Goal: Transaction & Acquisition: Purchase product/service

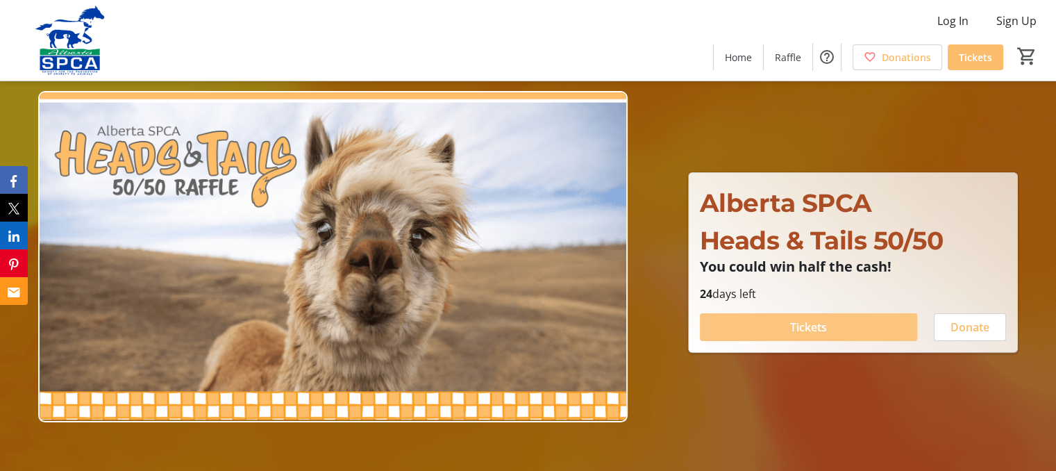
click at [815, 330] on span "Tickets" at bounding box center [808, 327] width 37 height 17
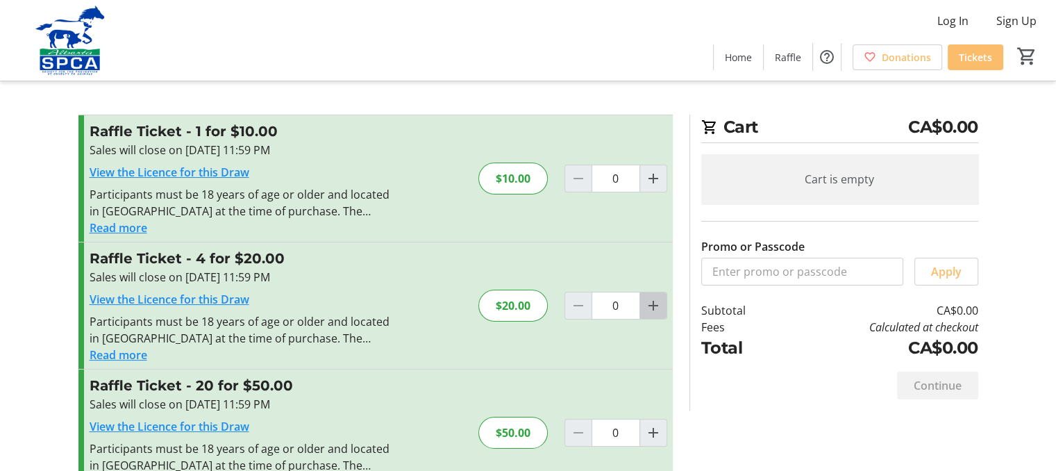
click at [656, 311] on mat-icon "Increment by one" at bounding box center [653, 305] width 17 height 17
type input "1"
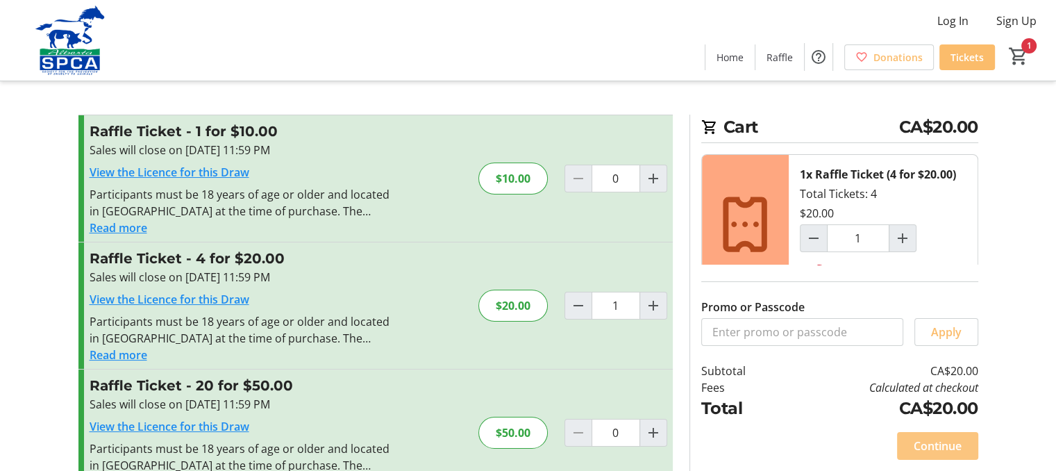
click at [930, 448] on span "Continue" at bounding box center [938, 445] width 48 height 17
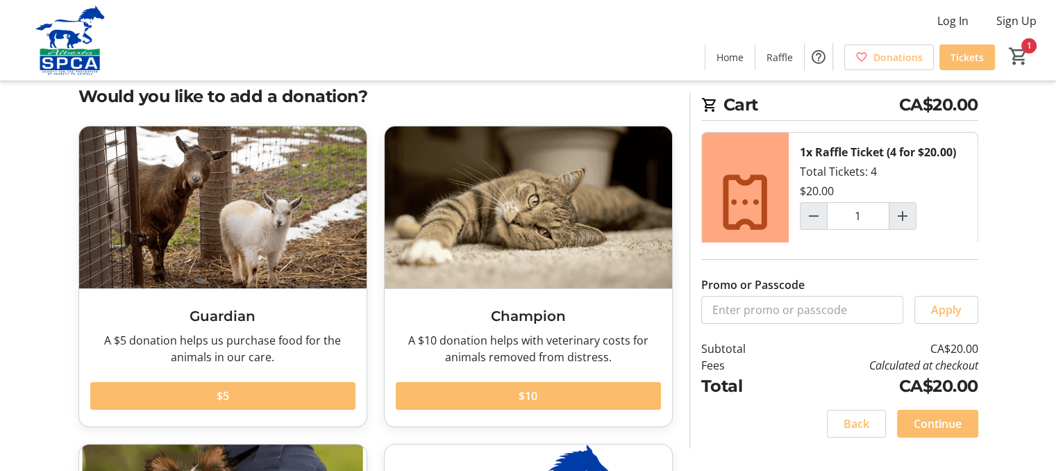
scroll to position [15, 0]
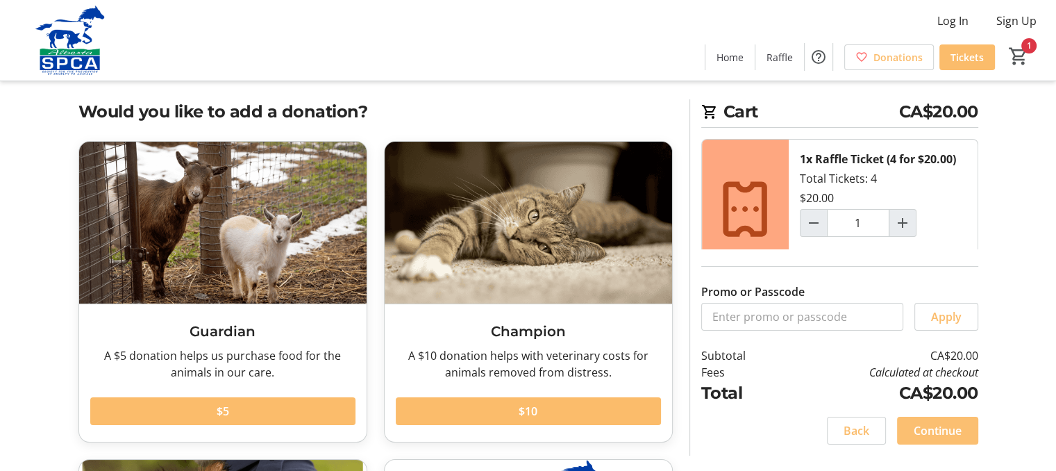
click at [934, 431] on span "Continue" at bounding box center [938, 430] width 48 height 17
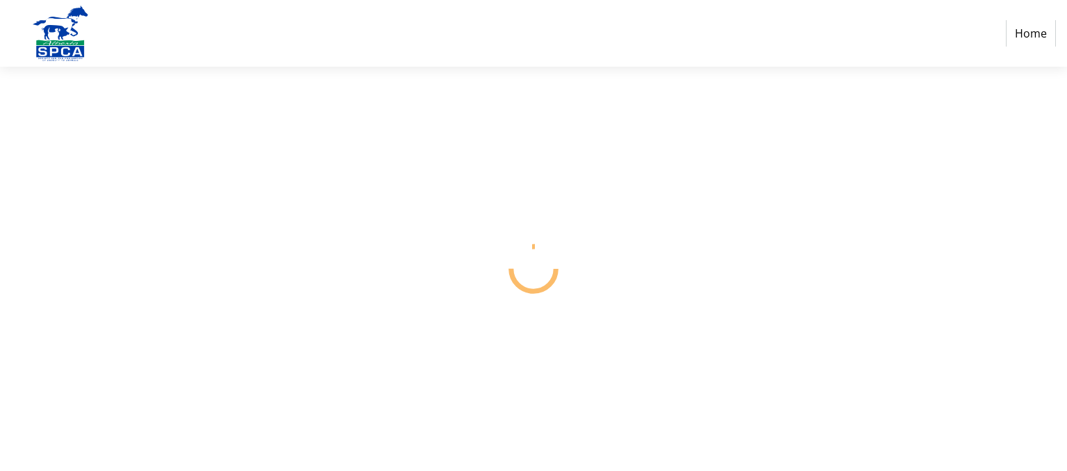
select select "CA"
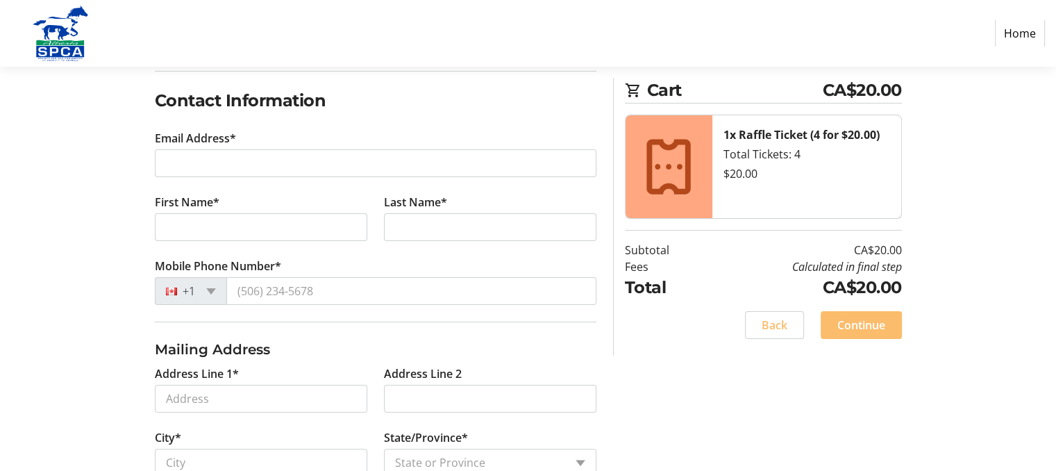
scroll to position [222, 0]
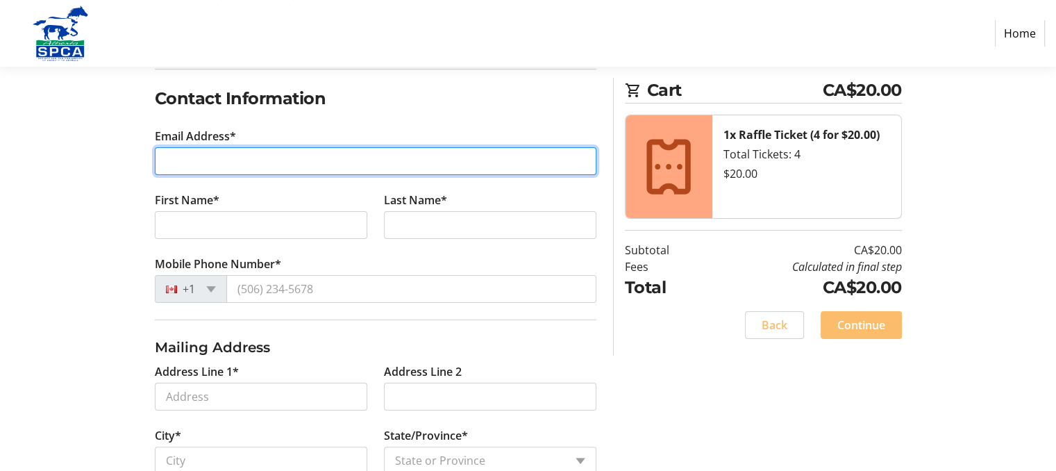
click at [241, 163] on input "Email Address*" at bounding box center [376, 161] width 442 height 28
type input "[EMAIL_ADDRESS][DOMAIN_NAME]"
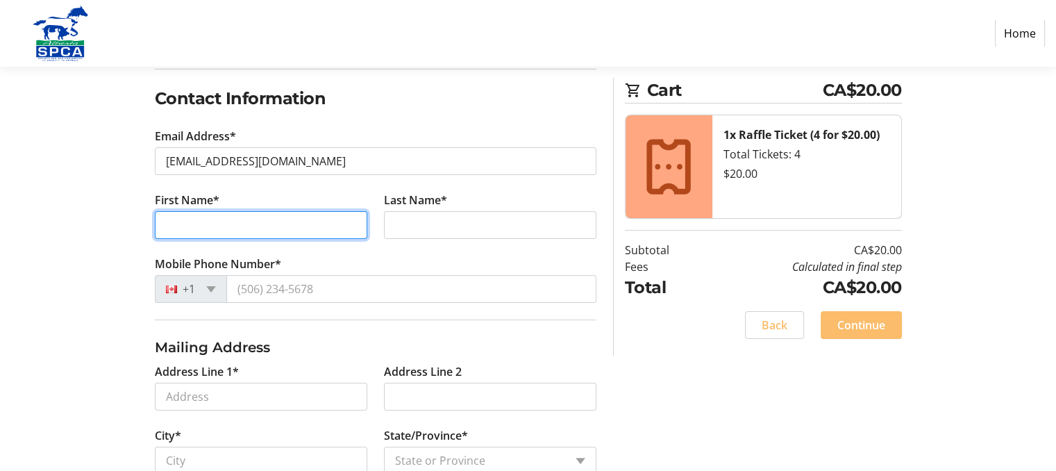
type input "[PERSON_NAME]"
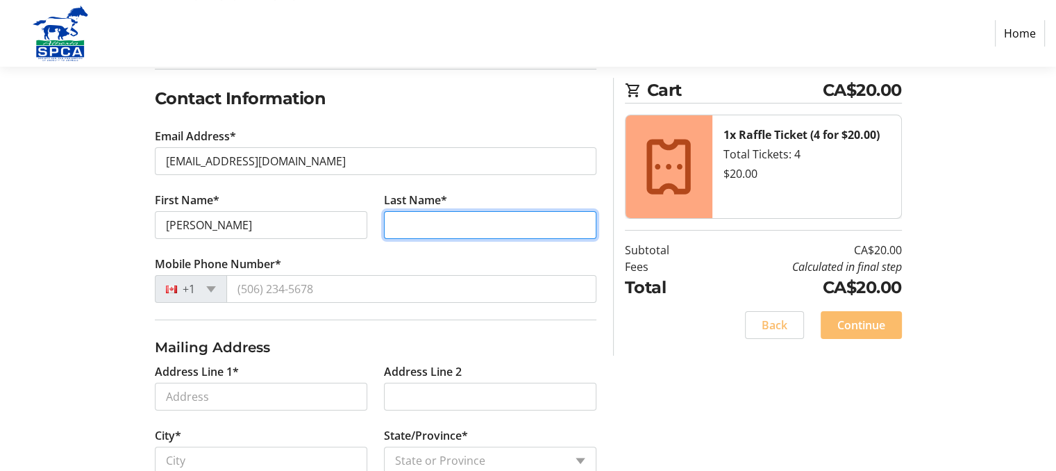
type input "[PERSON_NAME]"
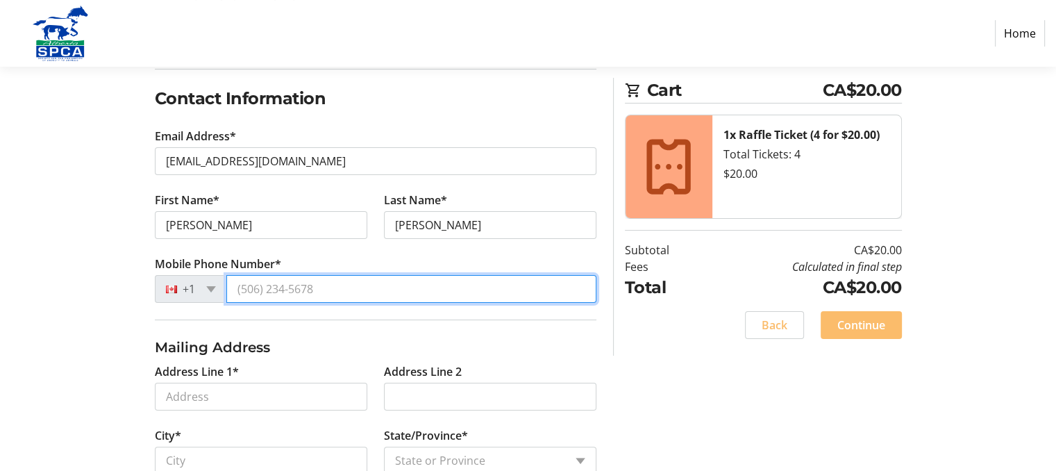
type input "[PHONE_NUMBER]"
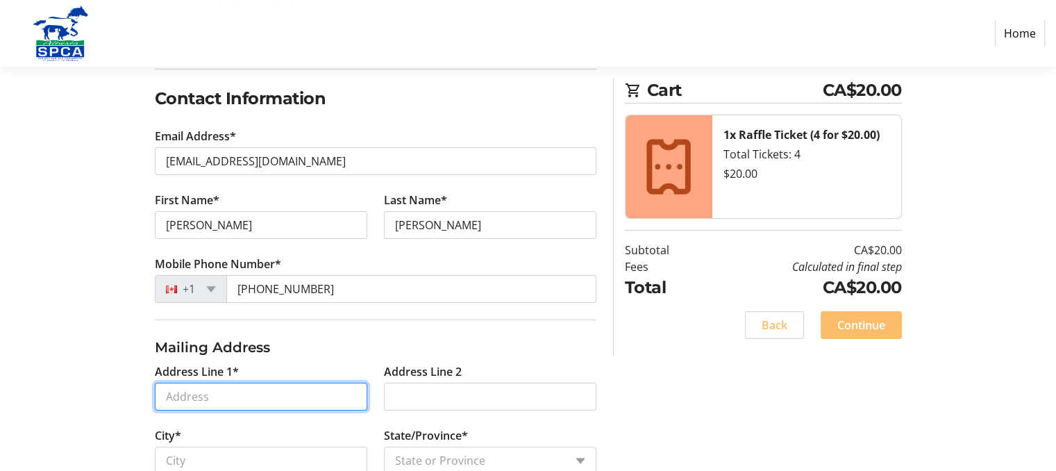
type input "MacEwan RidgeNW"
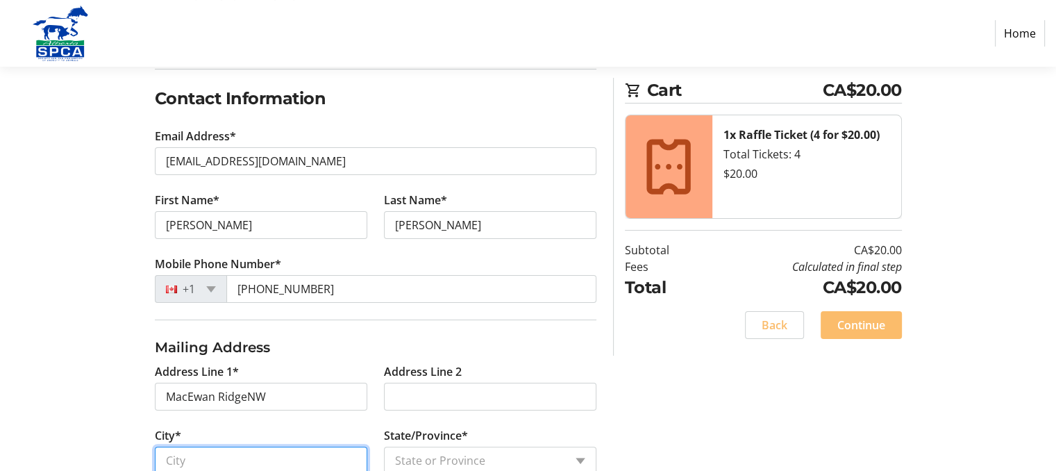
type input "[GEOGRAPHIC_DATA]"
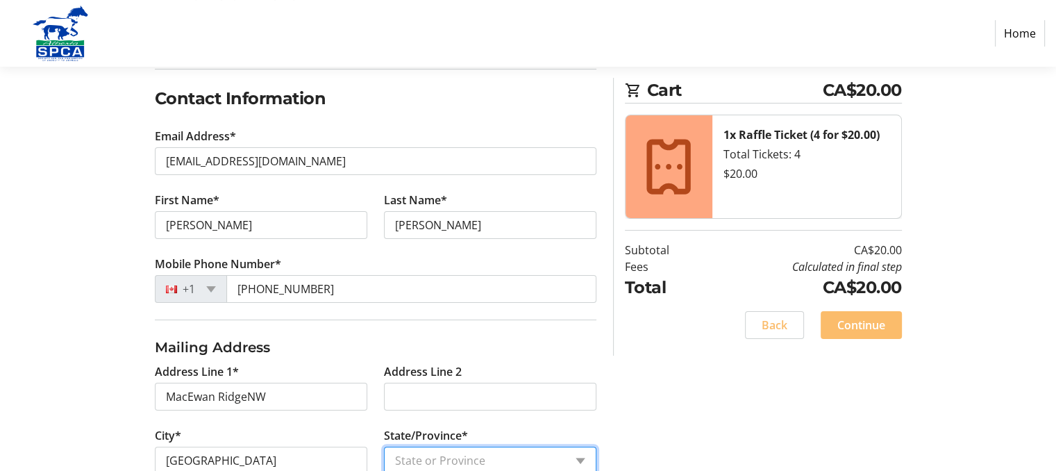
select select "AB"
type input "T3K 3G6"
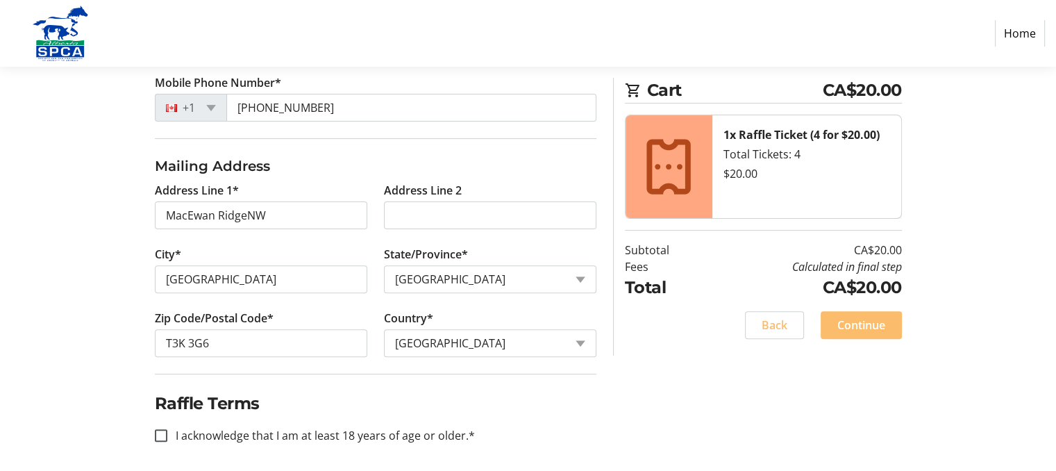
scroll to position [407, 0]
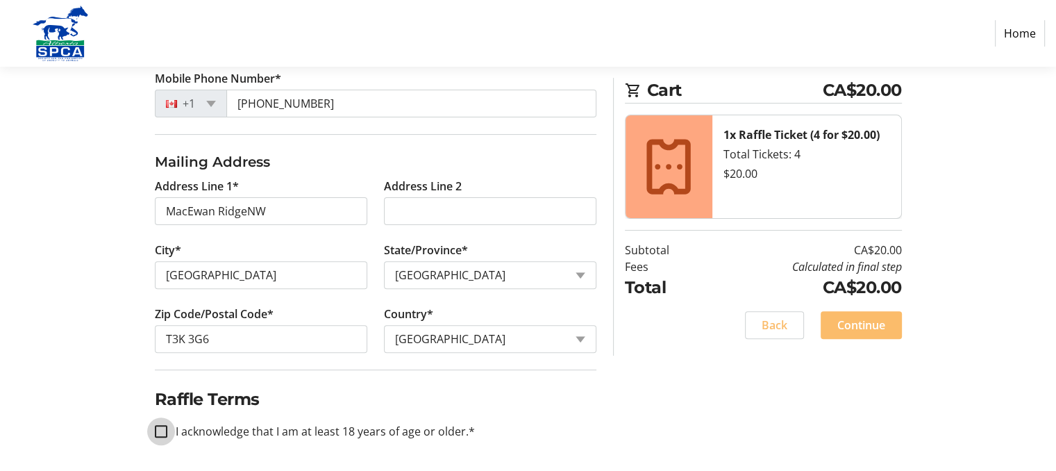
click at [162, 431] on input "I acknowledge that I am at least 18 years of age or older.*" at bounding box center [161, 431] width 12 height 12
checkbox input "true"
click at [853, 325] on span "Continue" at bounding box center [861, 325] width 48 height 17
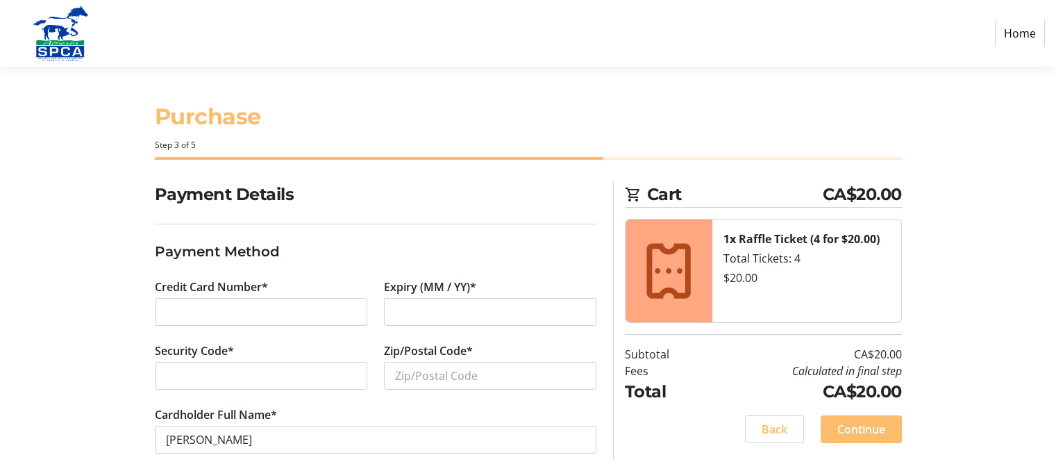
scroll to position [15, 0]
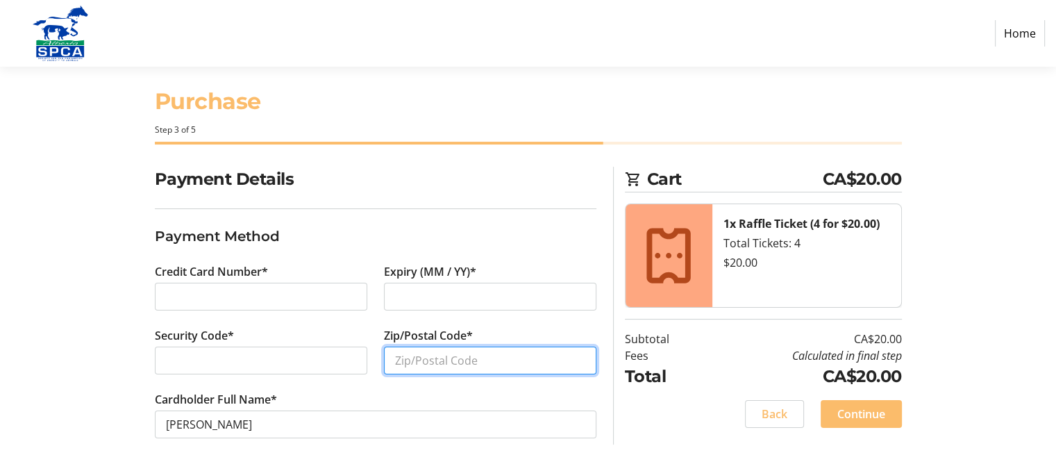
click at [500, 359] on input "Zip/Postal Code*" at bounding box center [490, 361] width 212 height 28
click at [415, 357] on input "T3K3G6" at bounding box center [490, 361] width 212 height 28
type input "T3K 3G6"
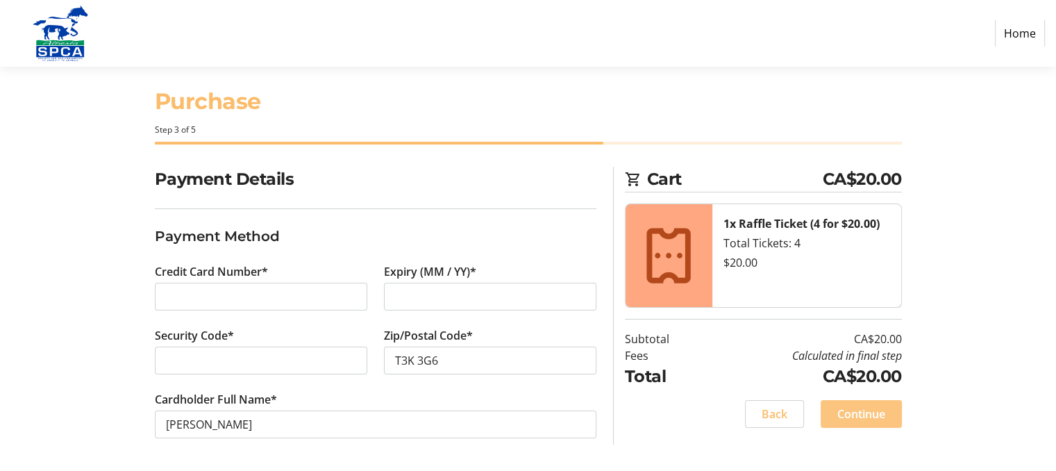
click at [867, 414] on span "Continue" at bounding box center [861, 414] width 48 height 17
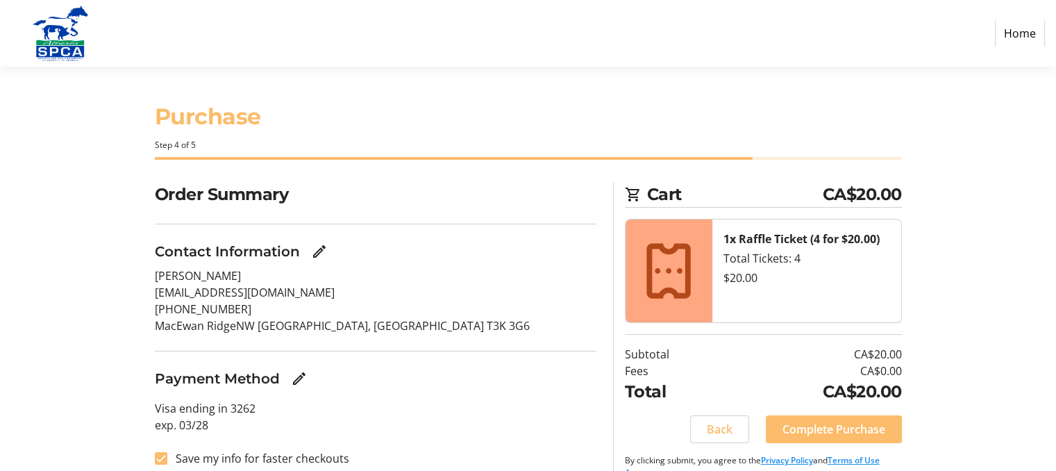
scroll to position [25, 0]
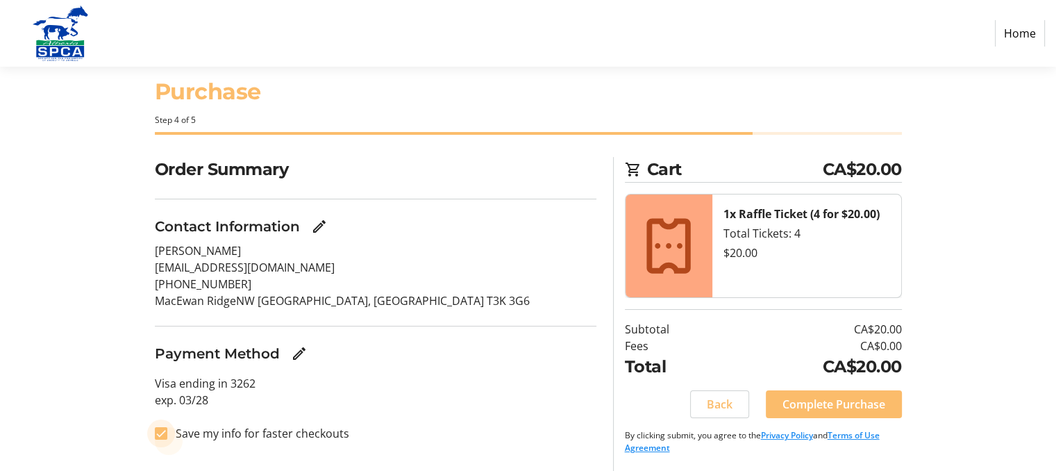
click at [162, 434] on input "Save my info for faster checkouts" at bounding box center [161, 433] width 12 height 12
checkbox input "false"
click at [826, 406] on span "Complete Purchase" at bounding box center [834, 404] width 103 height 17
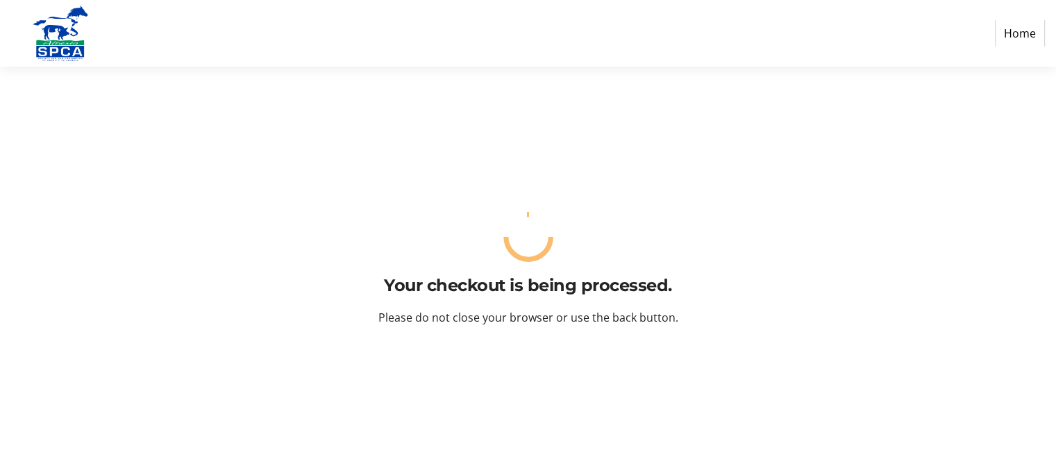
scroll to position [0, 0]
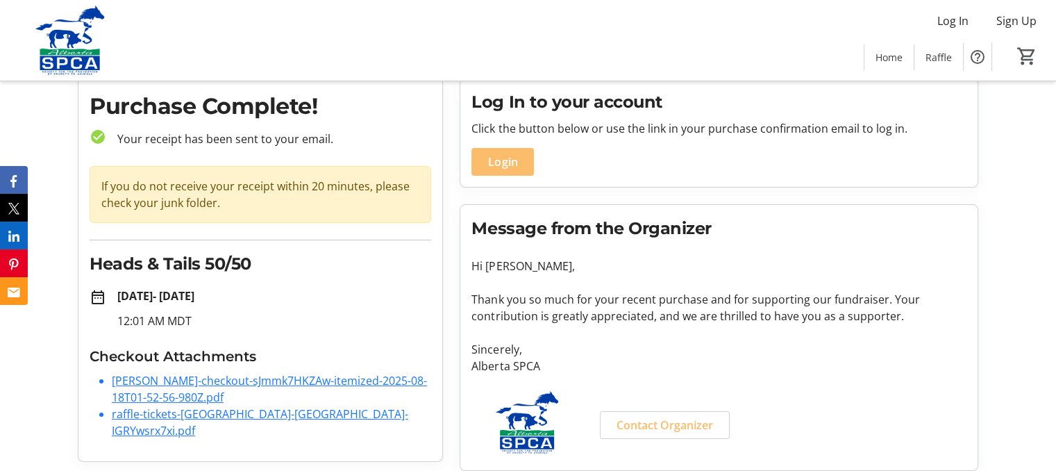
scroll to position [59, 0]
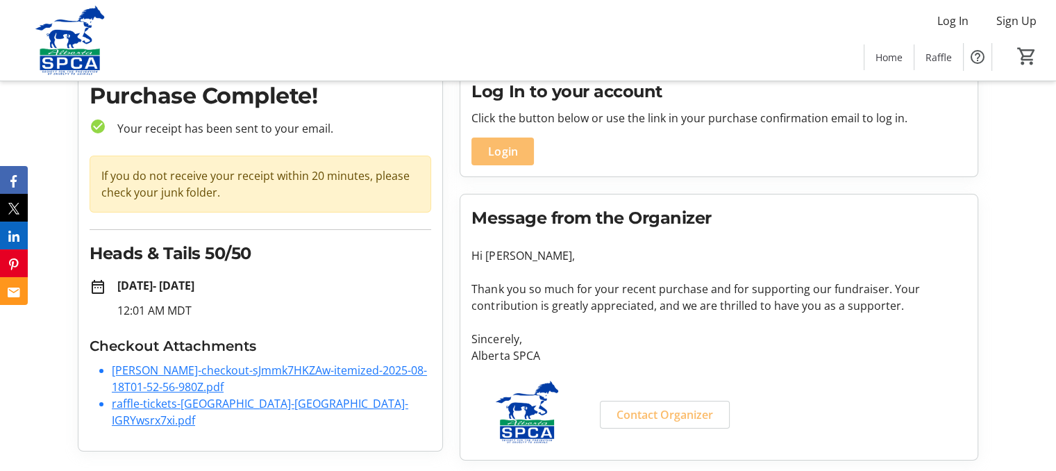
click at [179, 406] on link "raffle-tickets-[GEOGRAPHIC_DATA]-[GEOGRAPHIC_DATA]-IGRYwsrx7xi.pdf" at bounding box center [260, 412] width 297 height 32
click at [203, 369] on link "[PERSON_NAME]-checkout-sJmmk7HKZAw-itemized-2025-08-18T01-52-56-980Z.pdf" at bounding box center [269, 378] width 315 height 32
